Goal: Task Accomplishment & Management: Manage account settings

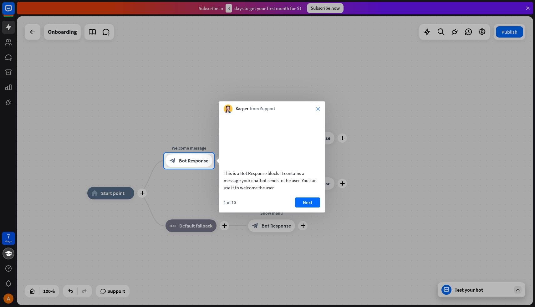
click at [317, 109] on icon "close" at bounding box center [318, 109] width 4 height 4
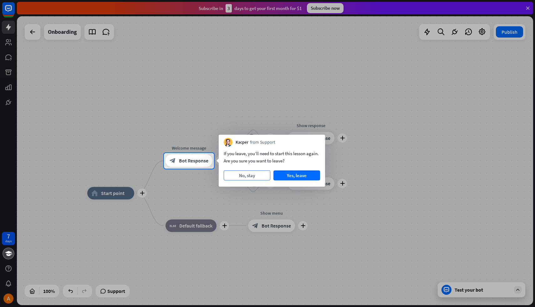
click at [248, 176] on button "No, stay" at bounding box center [247, 175] width 47 height 10
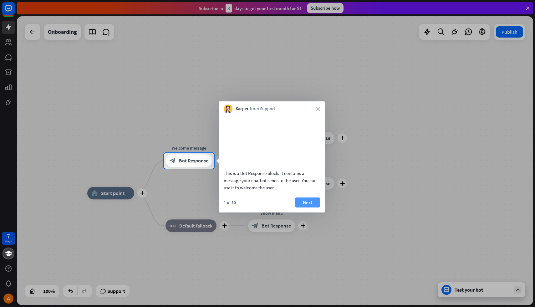
click at [309, 207] on button "Next" at bounding box center [307, 202] width 25 height 10
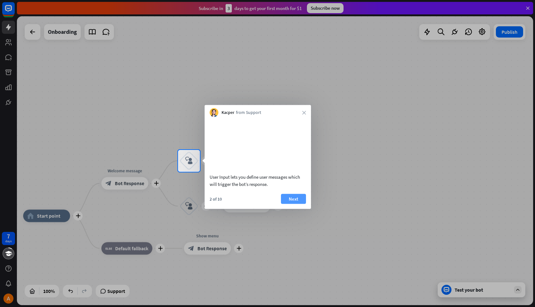
click at [295, 204] on button "Next" at bounding box center [293, 199] width 25 height 10
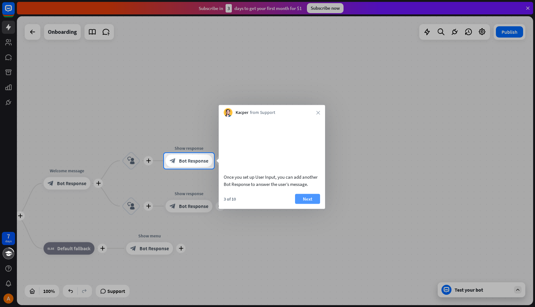
click at [302, 204] on button "Next" at bounding box center [307, 199] width 25 height 10
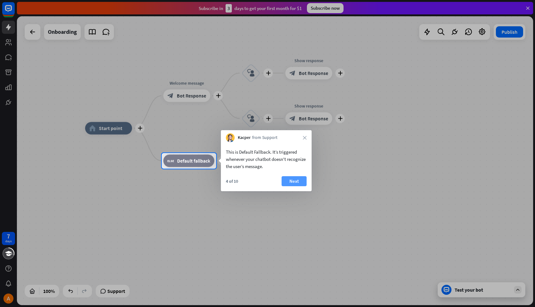
click at [295, 183] on button "Next" at bounding box center [293, 181] width 25 height 10
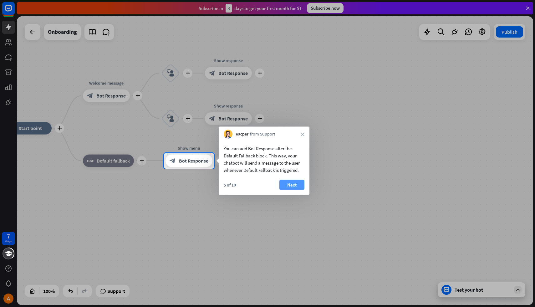
click at [295, 183] on button "Next" at bounding box center [291, 185] width 25 height 10
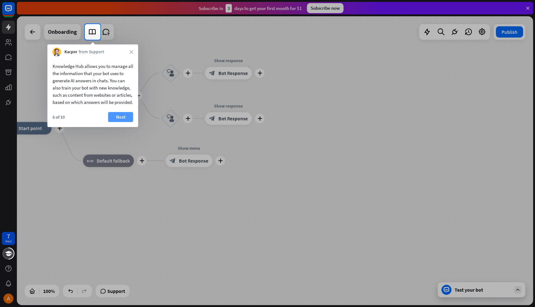
click at [121, 122] on button "Next" at bounding box center [120, 117] width 25 height 10
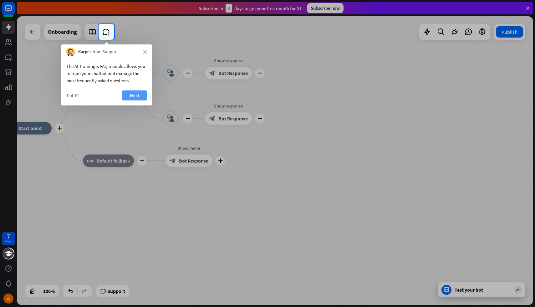
click at [136, 96] on button "Next" at bounding box center [134, 95] width 25 height 10
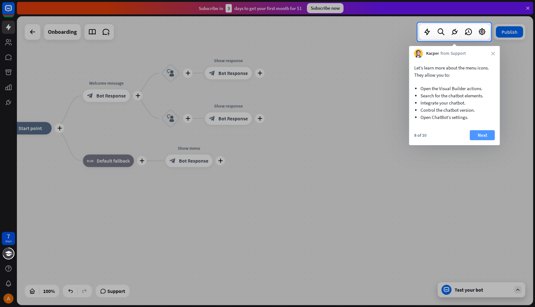
click at [477, 134] on button "Next" at bounding box center [482, 135] width 25 height 10
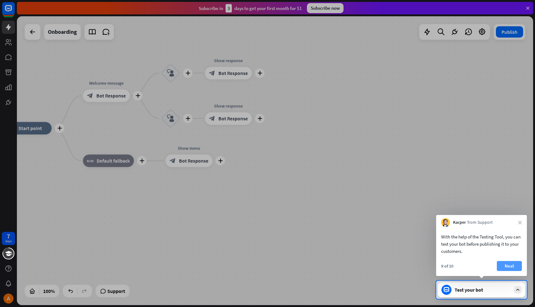
click at [509, 267] on button "Next" at bounding box center [509, 266] width 25 height 10
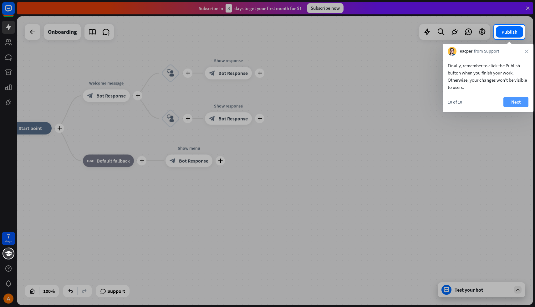
click at [516, 104] on button "Next" at bounding box center [515, 102] width 25 height 10
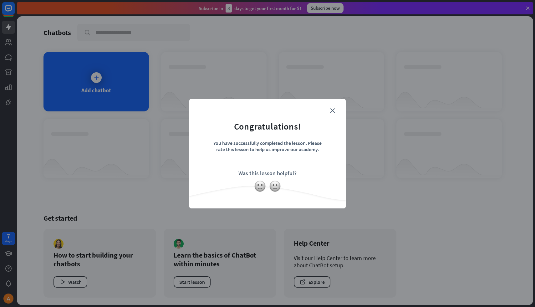
click at [335, 115] on form "Congratulations! You have successfully completed the lesson. Please rate this l…" at bounding box center [267, 144] width 141 height 75
click at [337, 109] on form "Congratulations! You have successfully completed the lesson. Please rate this l…" at bounding box center [267, 144] width 141 height 75
click at [334, 109] on icon "close" at bounding box center [332, 110] width 5 height 5
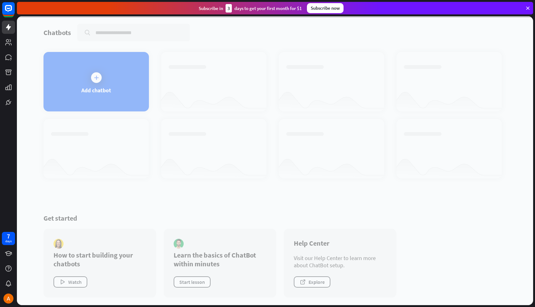
click at [119, 72] on div at bounding box center [275, 160] width 516 height 289
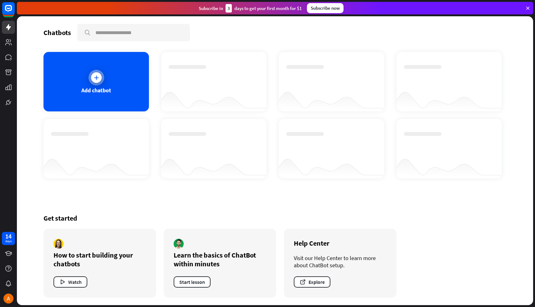
click at [92, 78] on div at bounding box center [96, 77] width 11 height 11
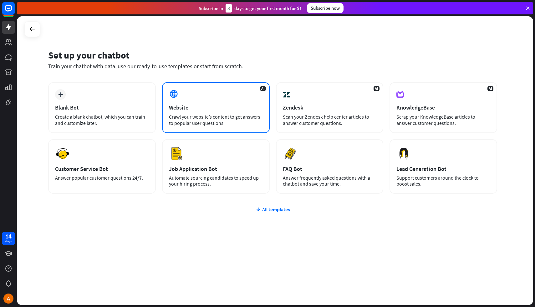
click at [234, 112] on div "AI Website Crawl your website’s content to get answers to popular user question…" at bounding box center [216, 107] width 108 height 51
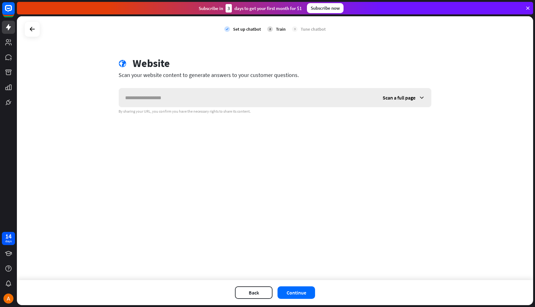
click at [193, 99] on input "text" at bounding box center [247, 97] width 257 height 19
paste input "**********"
type input "**********"
click at [332, 157] on div "**********" at bounding box center [275, 148] width 516 height 264
click at [292, 292] on button "Continue" at bounding box center [296, 292] width 38 height 13
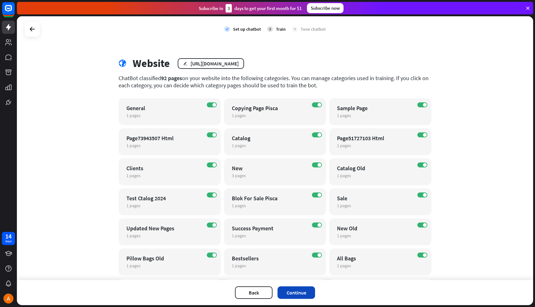
click at [295, 296] on button "Continue" at bounding box center [296, 292] width 38 height 13
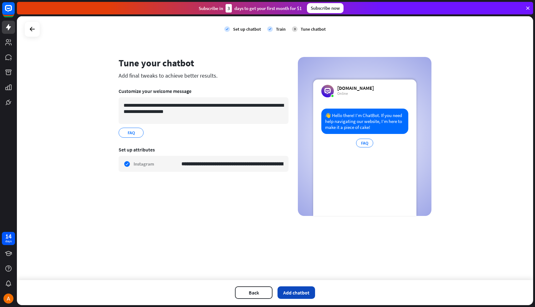
click at [304, 293] on button "Add chatbot" at bounding box center [296, 292] width 38 height 13
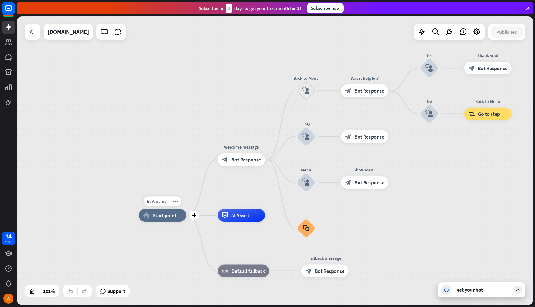
click at [162, 215] on span "Start point" at bounding box center [165, 215] width 24 height 6
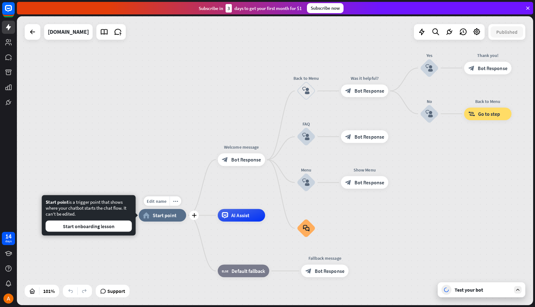
click at [162, 215] on span "Start point" at bounding box center [165, 215] width 24 height 6
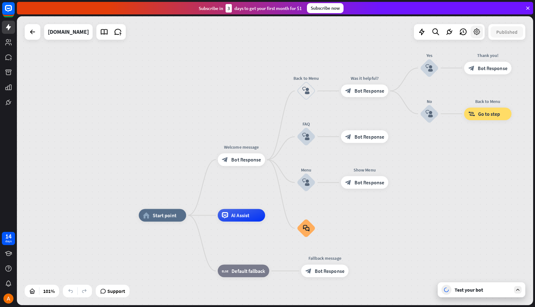
click at [476, 33] on icon at bounding box center [477, 32] width 8 height 8
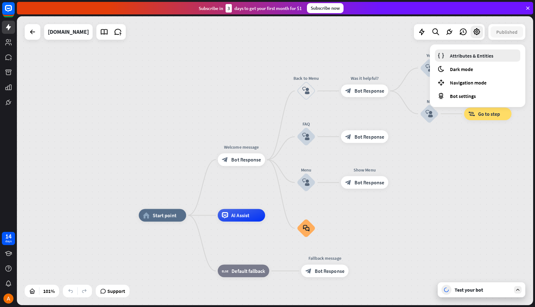
click at [481, 54] on span "Attributes & Entities" at bounding box center [471, 56] width 43 height 6
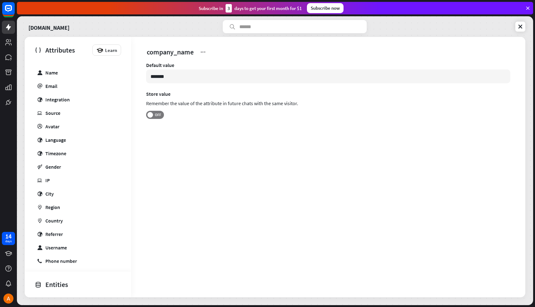
scroll to position [76, 0]
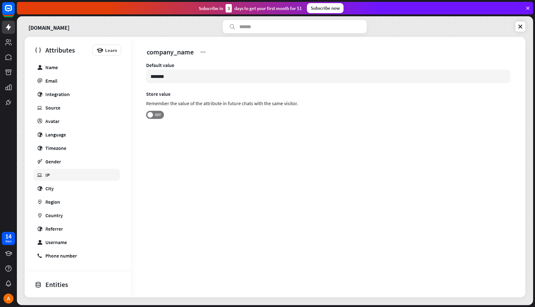
click at [55, 171] on link "ip IP" at bounding box center [76, 175] width 86 height 12
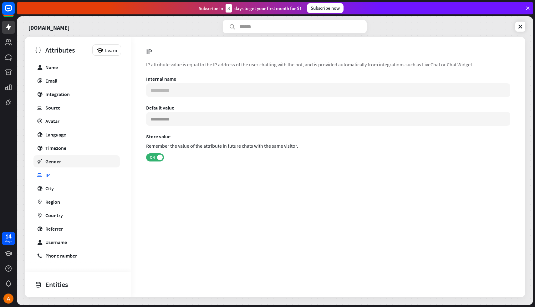
click at [63, 158] on link "gender Gender" at bounding box center [76, 161] width 86 height 12
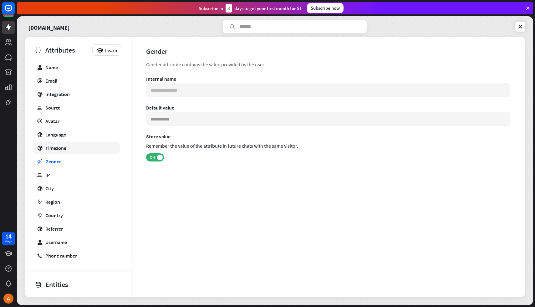
click at [64, 148] on div "Timezone" at bounding box center [55, 148] width 21 height 6
type input "**********"
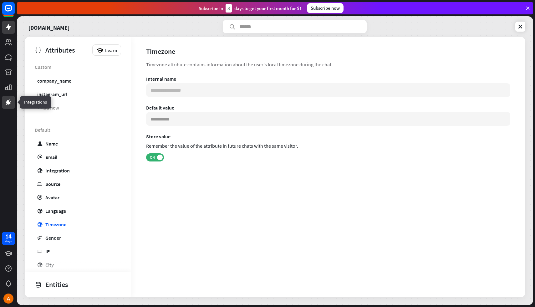
click at [9, 103] on icon at bounding box center [9, 102] width 4 height 4
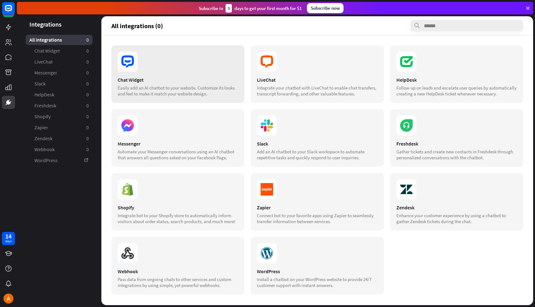
click at [174, 63] on section at bounding box center [178, 62] width 120 height 20
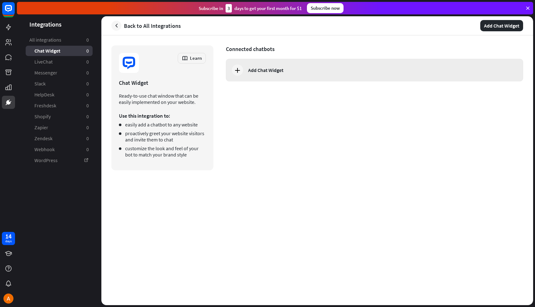
click at [236, 74] on div at bounding box center [237, 69] width 11 height 11
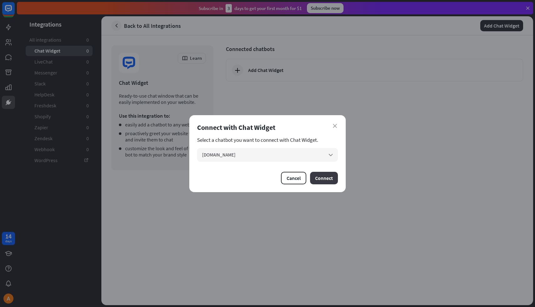
click at [319, 181] on button "Connect" at bounding box center [324, 178] width 28 height 13
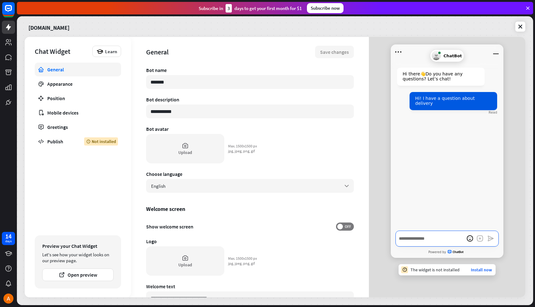
click at [416, 237] on textarea "Write a message…" at bounding box center [446, 238] width 103 height 16
click at [59, 144] on div "Publish" at bounding box center [61, 141] width 28 height 6
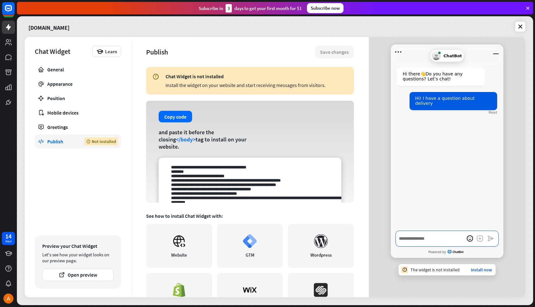
click at [429, 238] on textarea "Write a message…" at bounding box center [446, 238] width 103 height 16
type textarea "*"
type textarea "**"
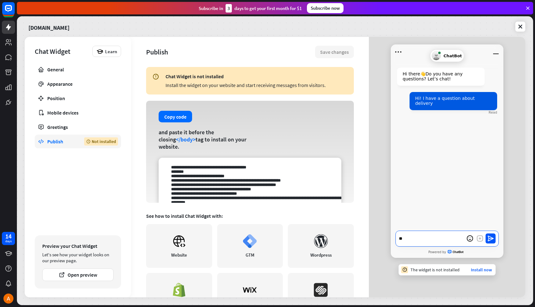
type textarea "*"
type textarea "***"
type textarea "*"
type textarea "**"
type textarea "*"
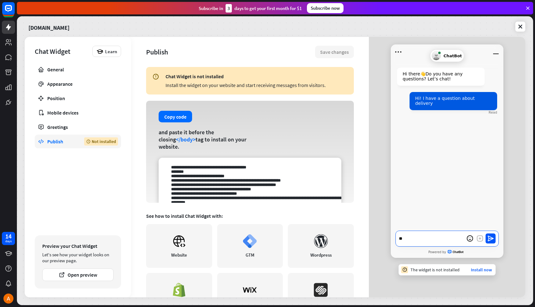
type textarea "*"
type textarea "**"
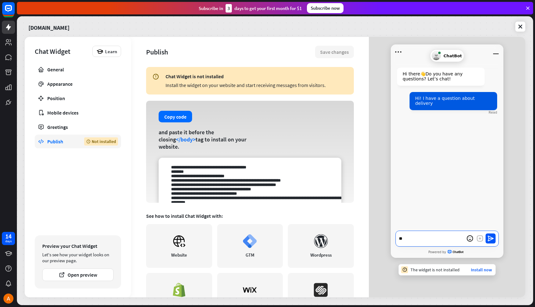
type textarea "*"
type textarea "***"
type textarea "*"
type textarea "****"
type textarea "*"
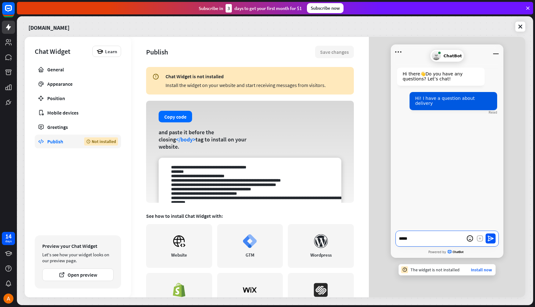
type textarea "******"
type textarea "*"
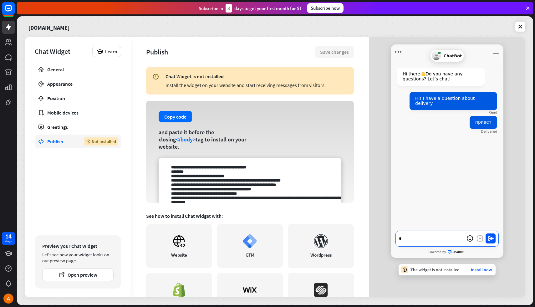
type textarea "**"
type textarea "*"
type textarea "***"
type textarea "*"
type textarea "****"
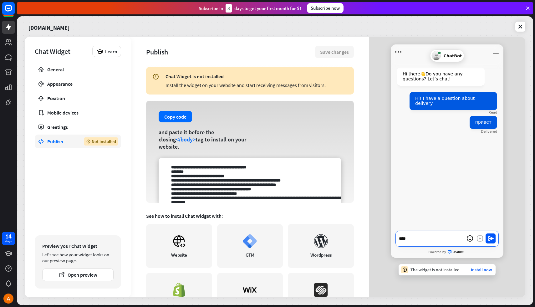
type textarea "*"
type textarea "*****"
type textarea "*"
click at [12, 29] on icon at bounding box center [9, 27] width 8 height 8
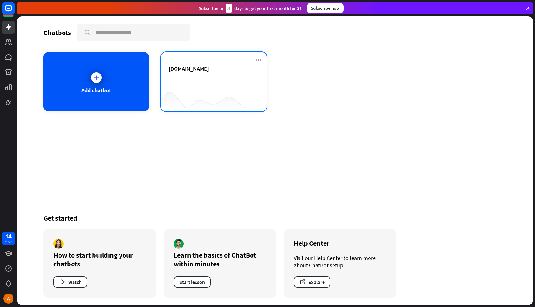
click at [196, 85] on div "[DOMAIN_NAME]" at bounding box center [214, 76] width 90 height 22
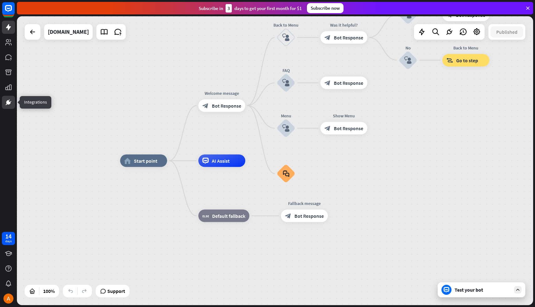
click at [8, 104] on icon at bounding box center [8, 102] width 4 height 4
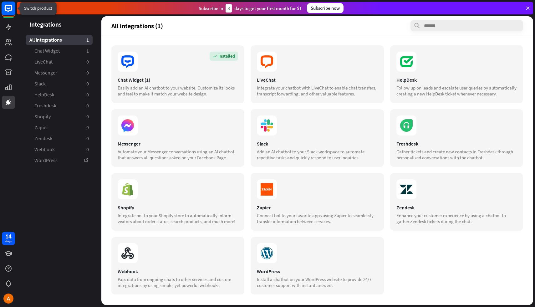
click at [9, 8] on icon at bounding box center [9, 9] width 4 height 2
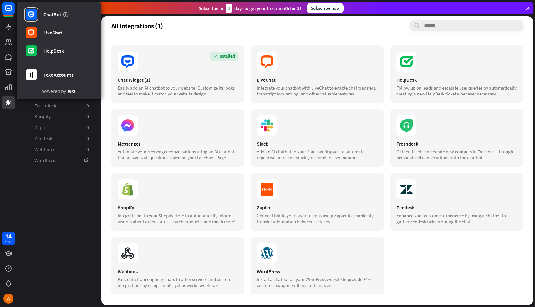
click at [58, 168] on aside "Integrations All integrations 1 Chat Widget 1 LiveChat 0 Messenger 0 Slack 0 He…" at bounding box center [59, 160] width 84 height 289
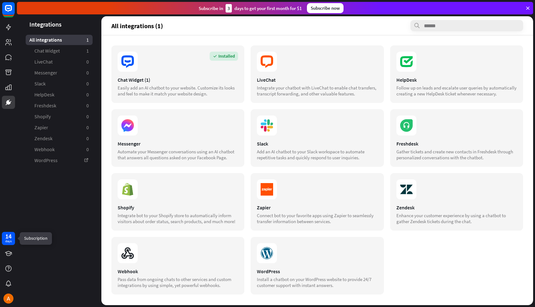
click at [10, 240] on div "days" at bounding box center [8, 241] width 6 height 4
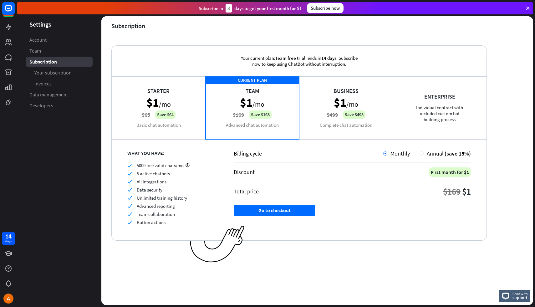
click at [173, 101] on div "Starter $1 /mo $65 Save $64 Basic chat automation" at bounding box center [159, 107] width 94 height 63
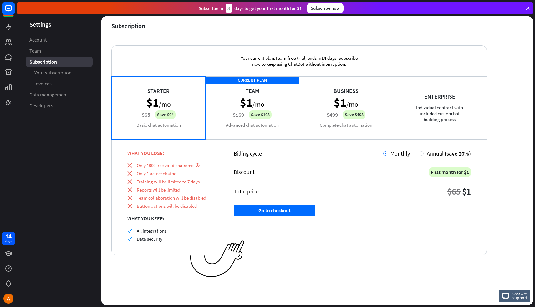
click at [223, 106] on div "CURRENT PLAN Team $1 /mo $169 Save $168 Advanced chat automation" at bounding box center [252, 107] width 94 height 63
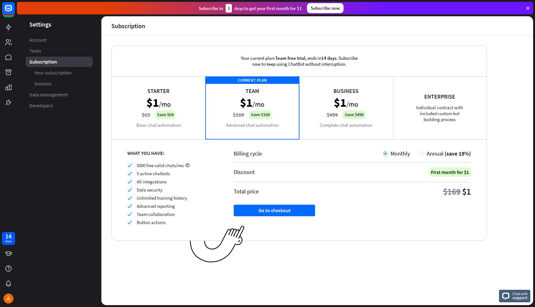
click at [181, 107] on div "Starter $1 /mo $65 Save $64 Basic chat automation" at bounding box center [159, 107] width 94 height 63
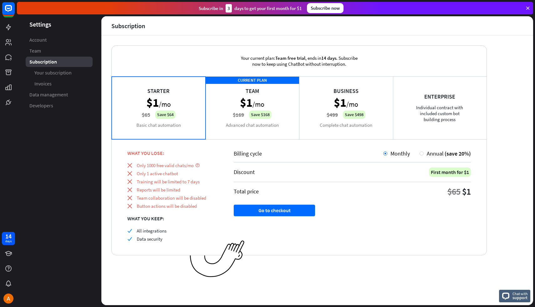
click at [230, 110] on div "CURRENT PLAN Team $1 /mo $169 Save $168 Advanced chat automation" at bounding box center [252, 107] width 94 height 63
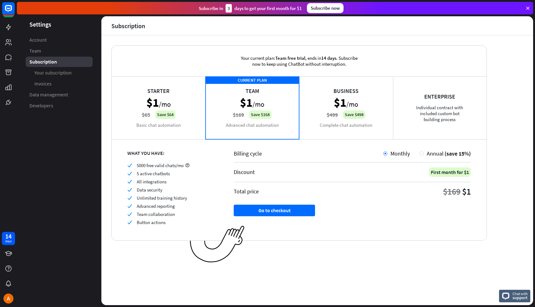
click at [168, 110] on div "Starter $1 /mo $65 Save $64 Basic chat automation" at bounding box center [159, 107] width 94 height 63
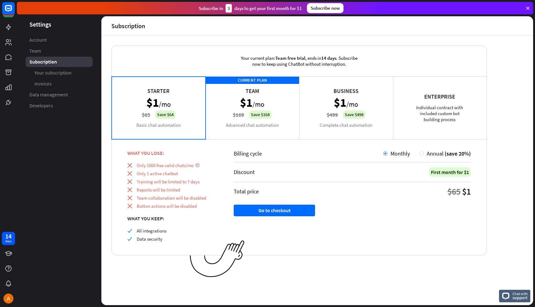
click at [238, 115] on div "CURRENT PLAN Team $1 /mo $169 Save $168 Advanced chat automation" at bounding box center [252, 107] width 94 height 63
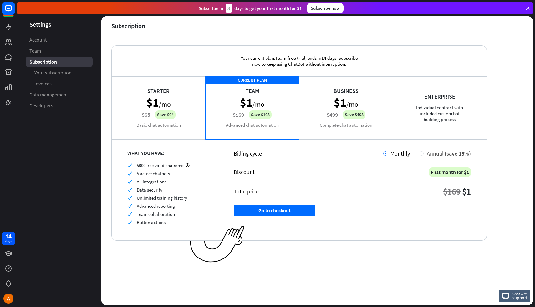
click at [425, 154] on div "Annual (save 15%)" at bounding box center [446, 153] width 47 height 7
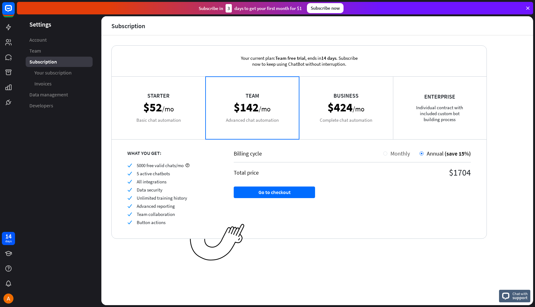
click at [387, 151] on div "Monthly" at bounding box center [396, 153] width 27 height 7
